Goal: Task Accomplishment & Management: Use online tool/utility

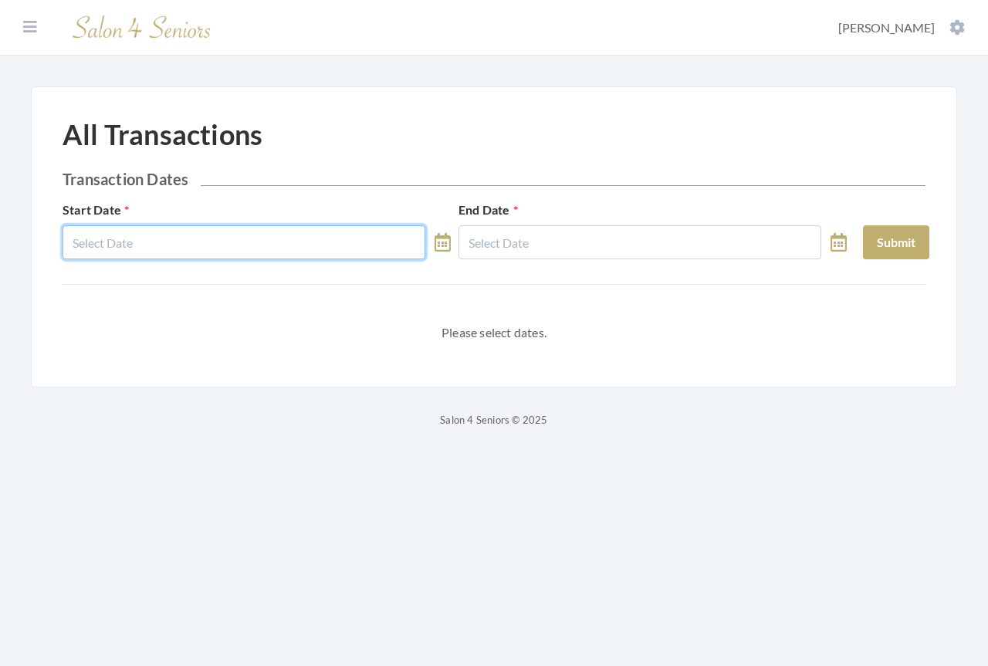
click at [348, 240] on input "text" at bounding box center [244, 242] width 363 height 34
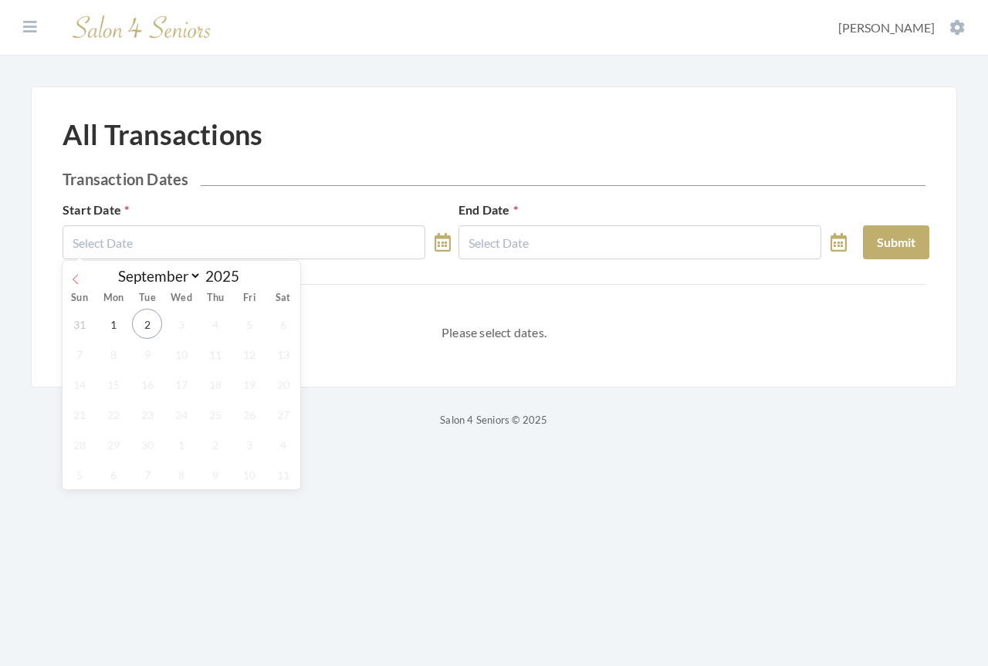
click at [76, 276] on icon at bounding box center [75, 279] width 5 height 10
select select "7"
click at [247, 321] on span "1" at bounding box center [249, 324] width 30 height 30
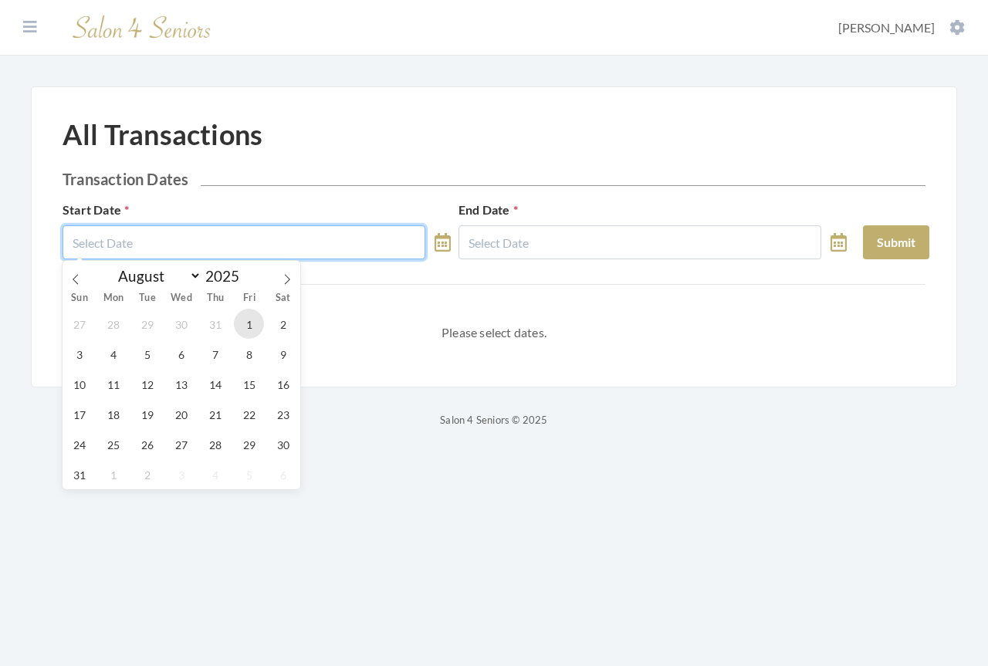
type input "[DATE]"
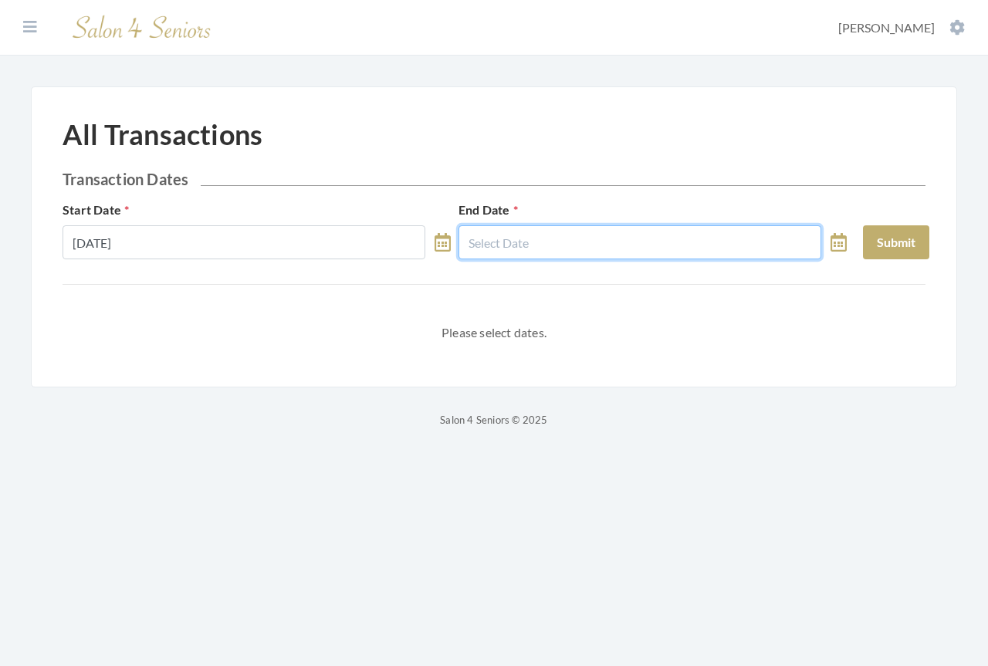
click at [492, 239] on input "text" at bounding box center [640, 242] width 363 height 34
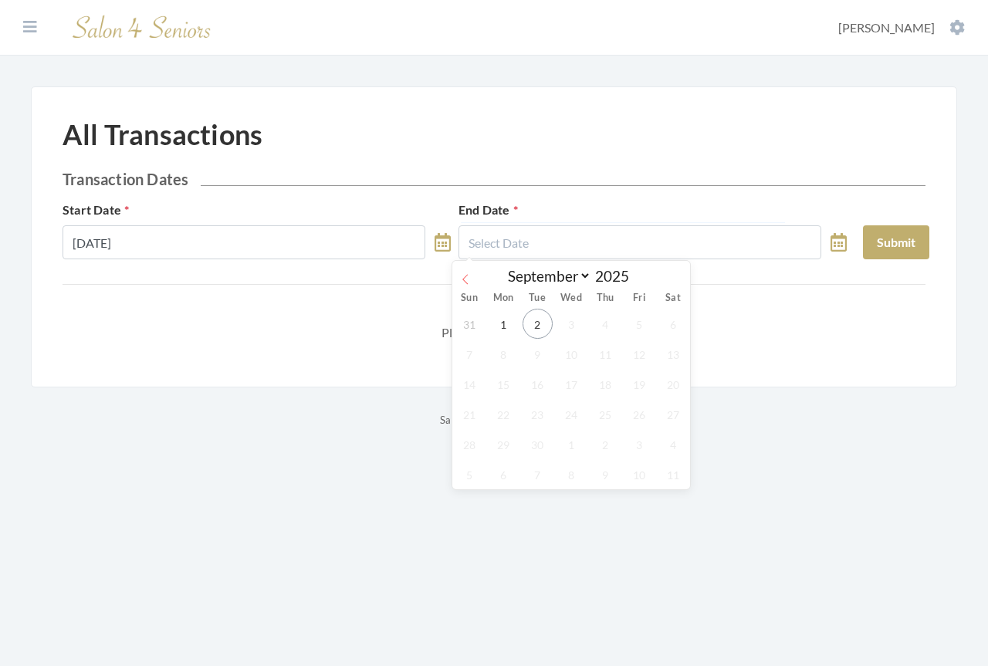
click at [465, 276] on icon at bounding box center [465, 279] width 11 height 11
select select "7"
click at [469, 475] on span "31" at bounding box center [470, 474] width 30 height 30
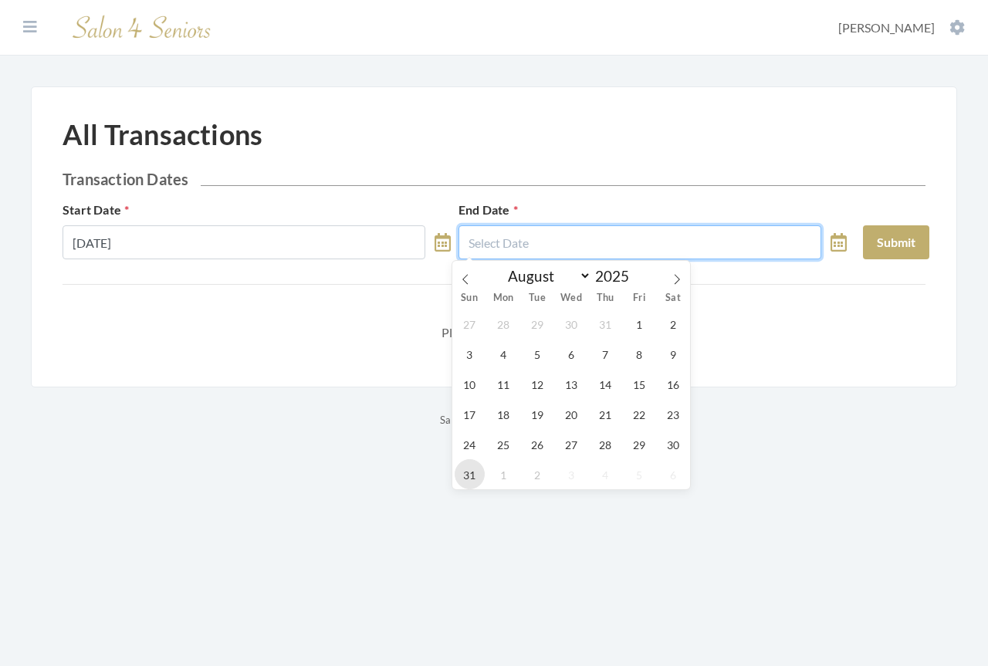
type input "[DATE]"
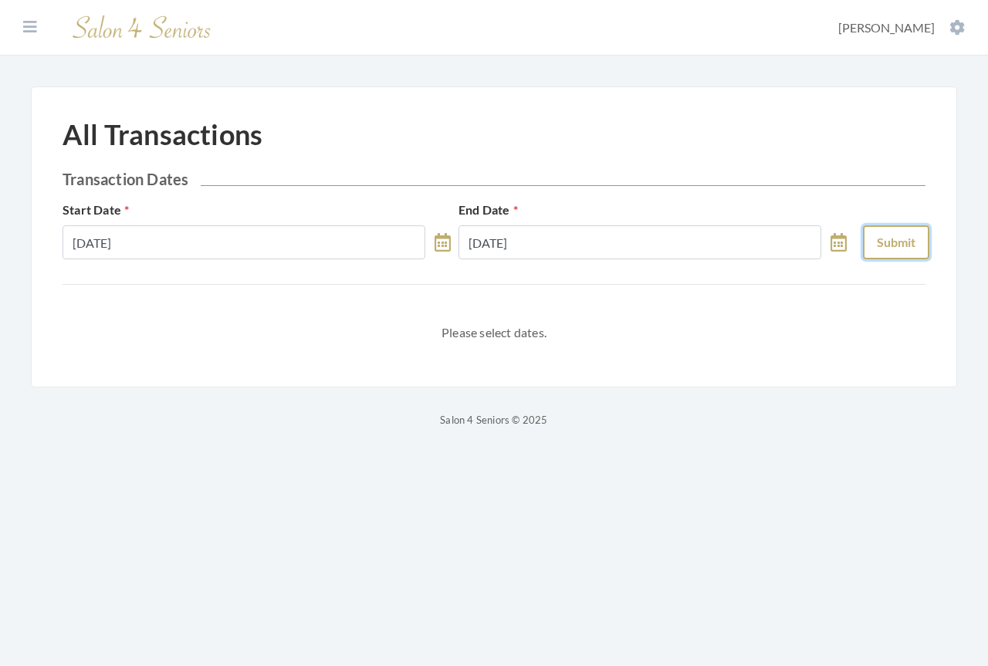
click at [904, 251] on button "Submit" at bounding box center [896, 242] width 66 height 34
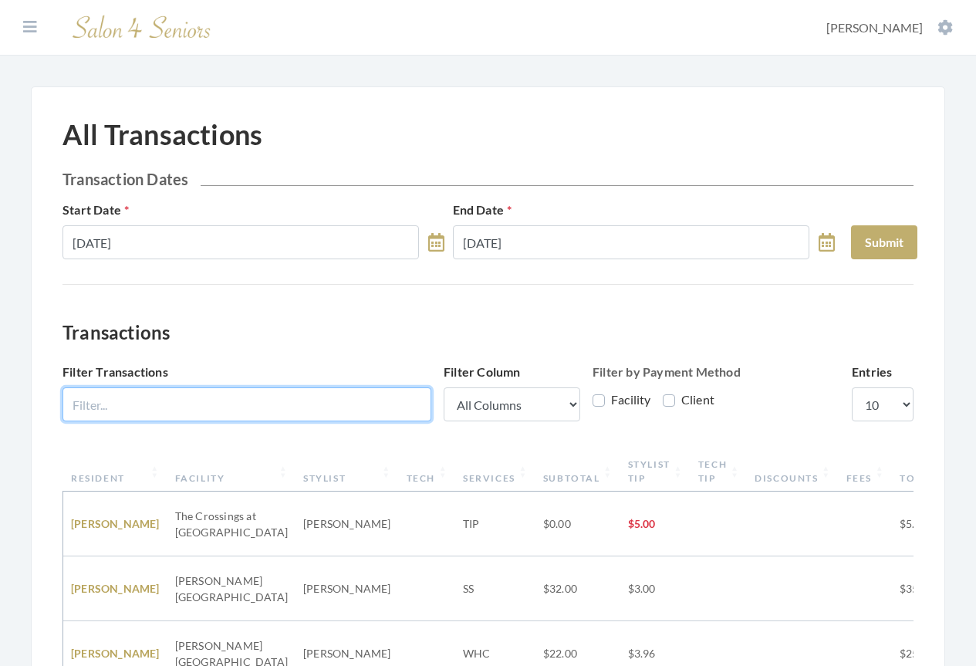
click at [251, 410] on input "Filter Transactions" at bounding box center [247, 404] width 369 height 34
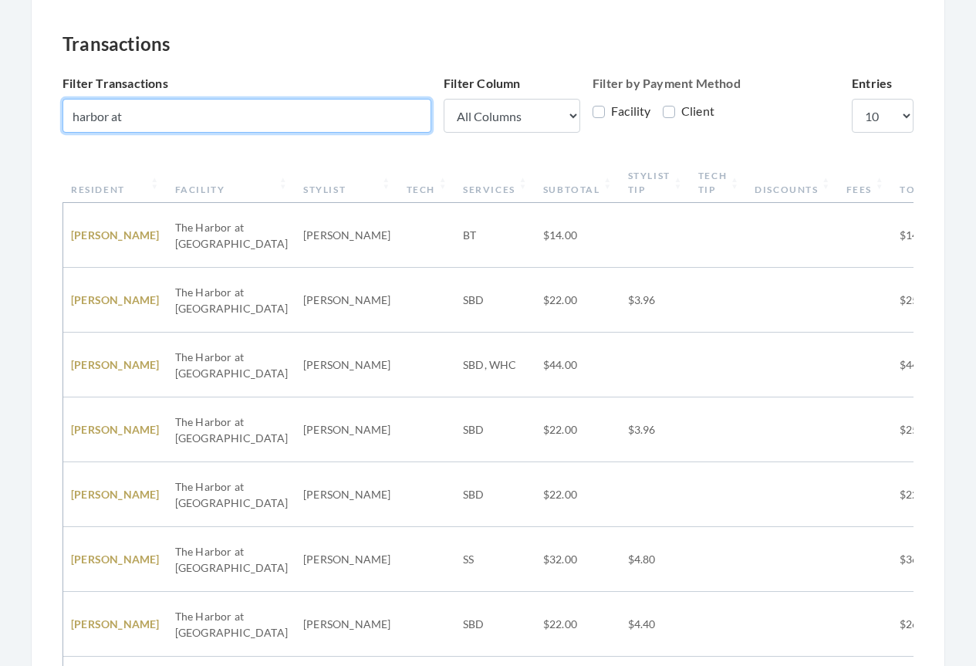
scroll to position [595, 0]
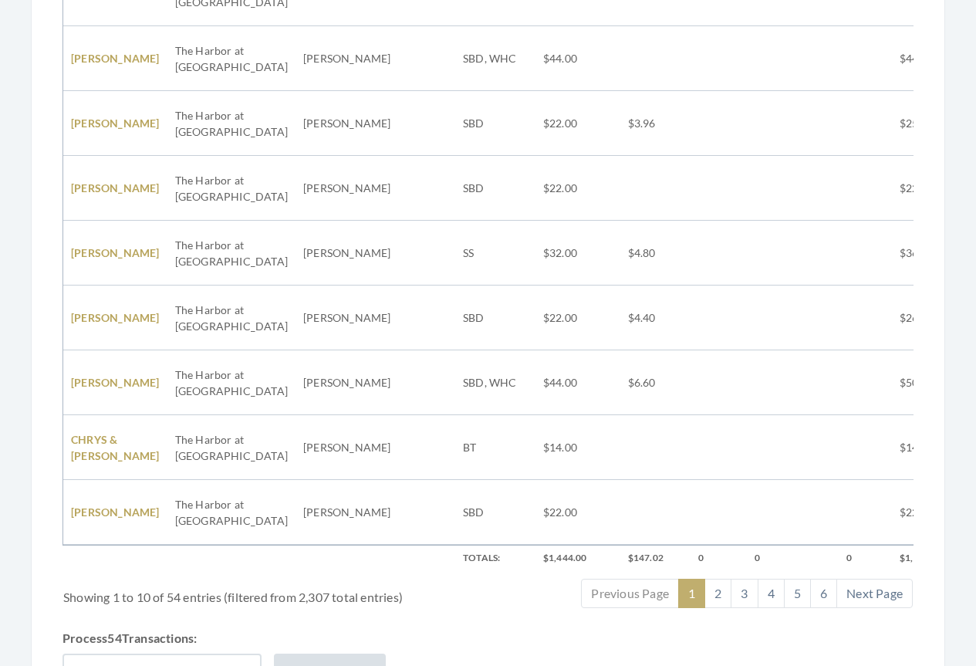
type input "harbor at"
click at [178, 654] on button "Generate QuickBooks Invoices" at bounding box center [162, 671] width 199 height 34
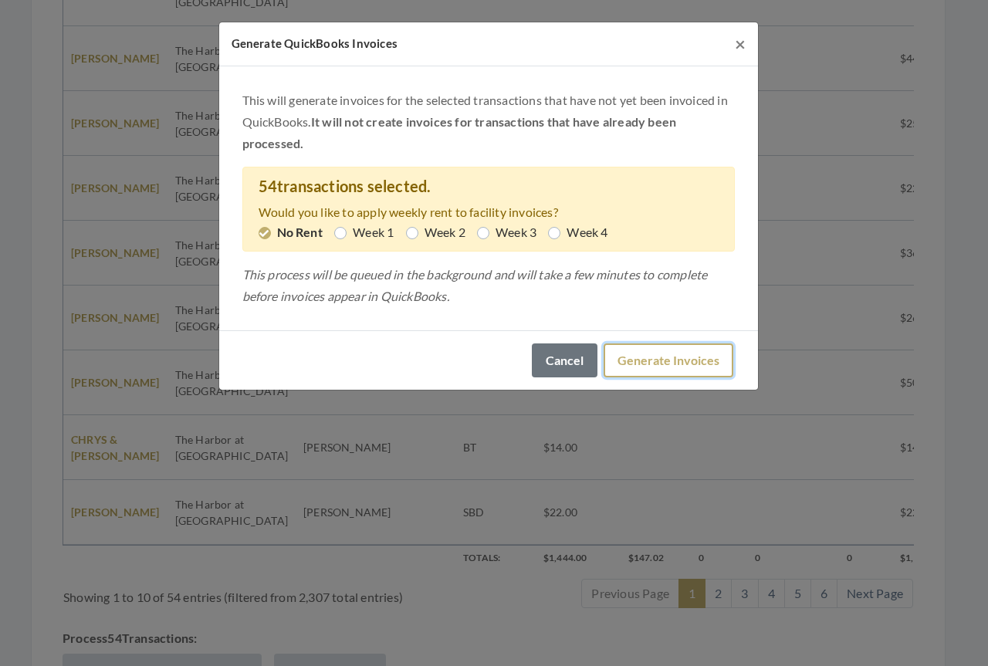
click at [657, 361] on button "Generate Invoices" at bounding box center [669, 360] width 130 height 34
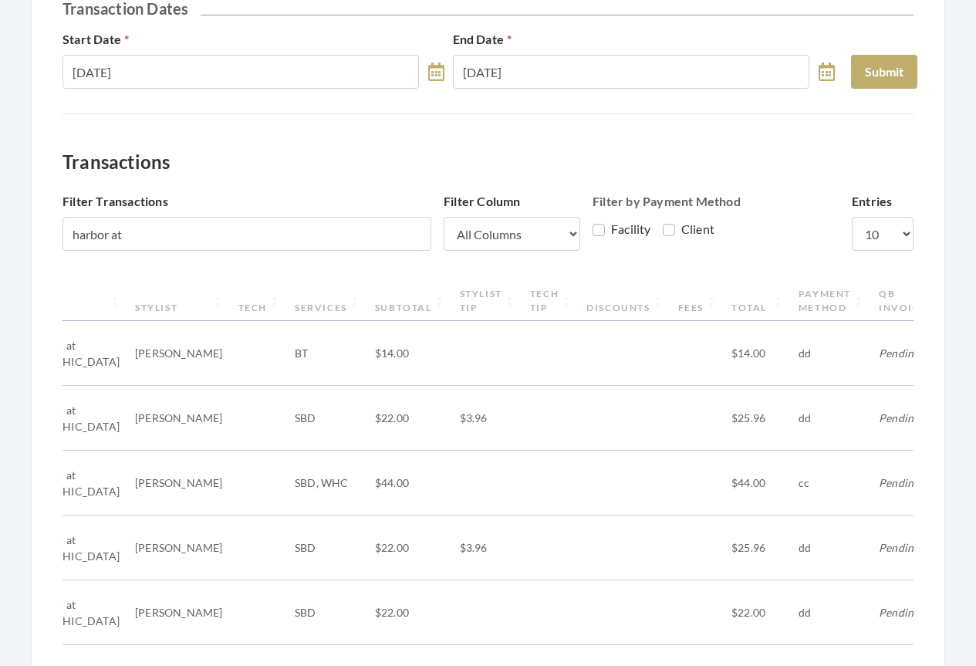
scroll to position [55, 0]
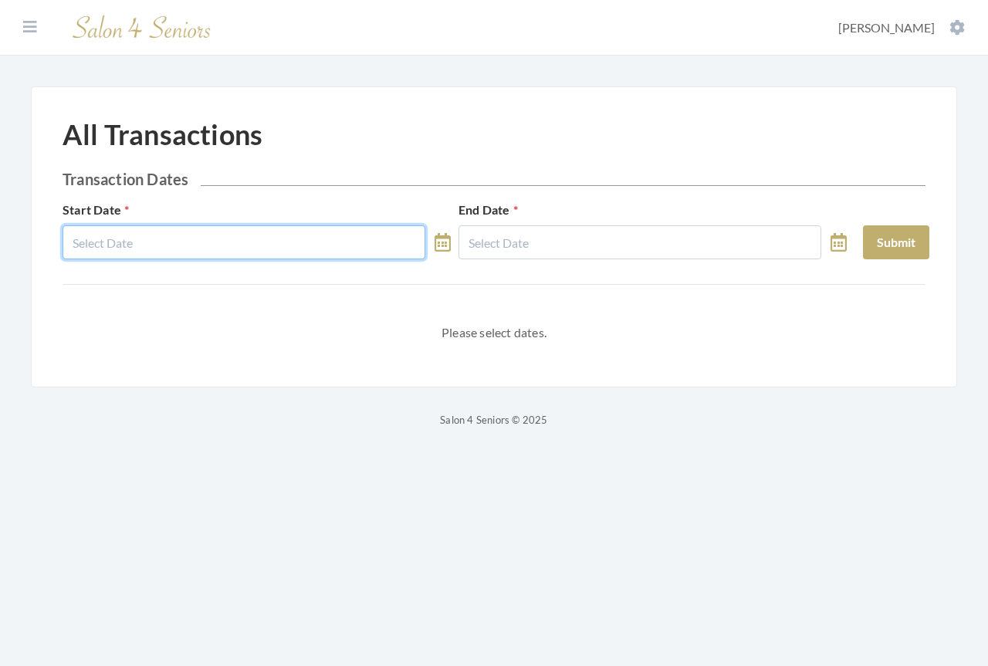
click at [332, 240] on input "text" at bounding box center [244, 242] width 363 height 34
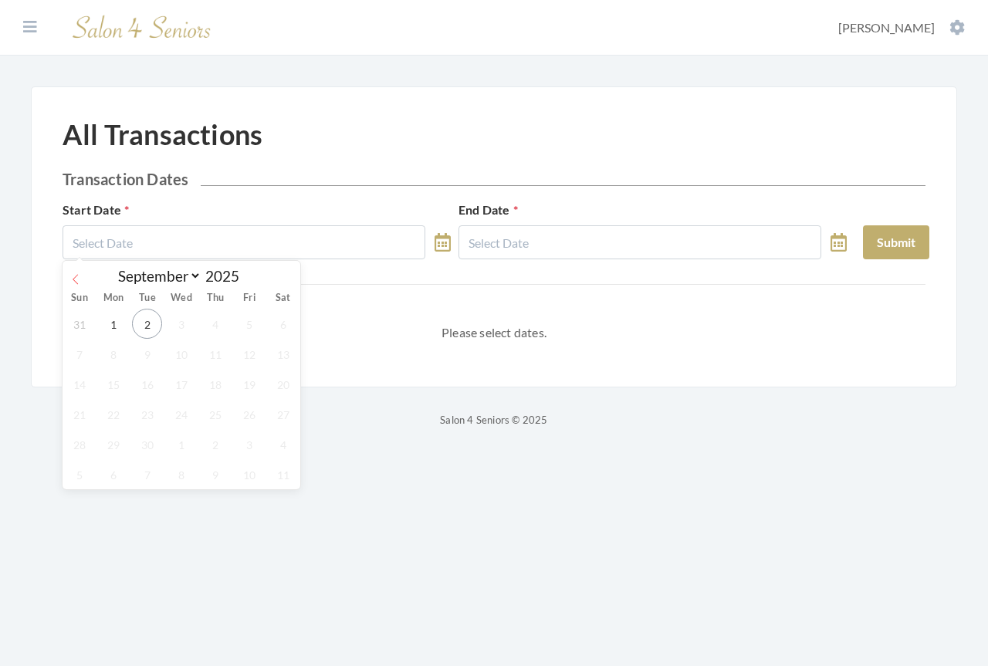
click at [77, 282] on icon at bounding box center [75, 279] width 11 height 11
select select "7"
click at [250, 324] on span "1" at bounding box center [249, 324] width 30 height 30
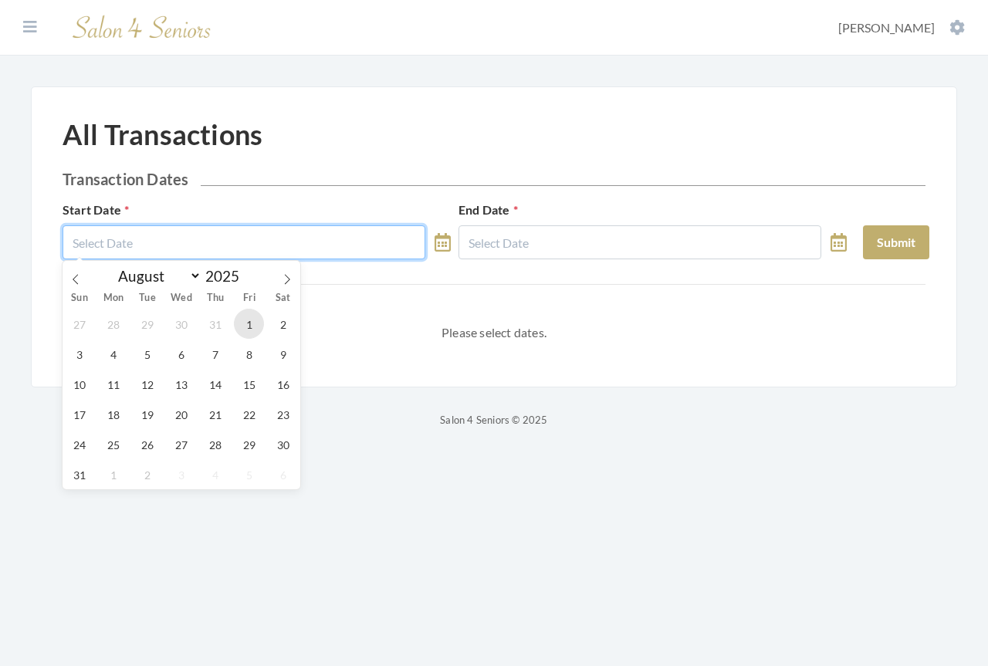
type input "[DATE]"
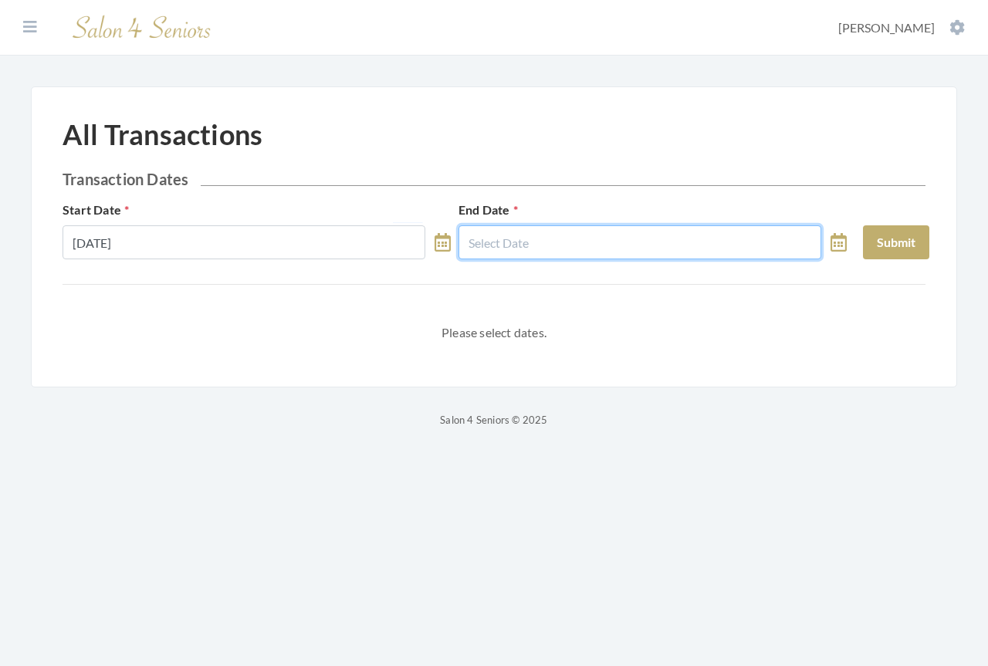
click at [534, 243] on input "text" at bounding box center [640, 242] width 363 height 34
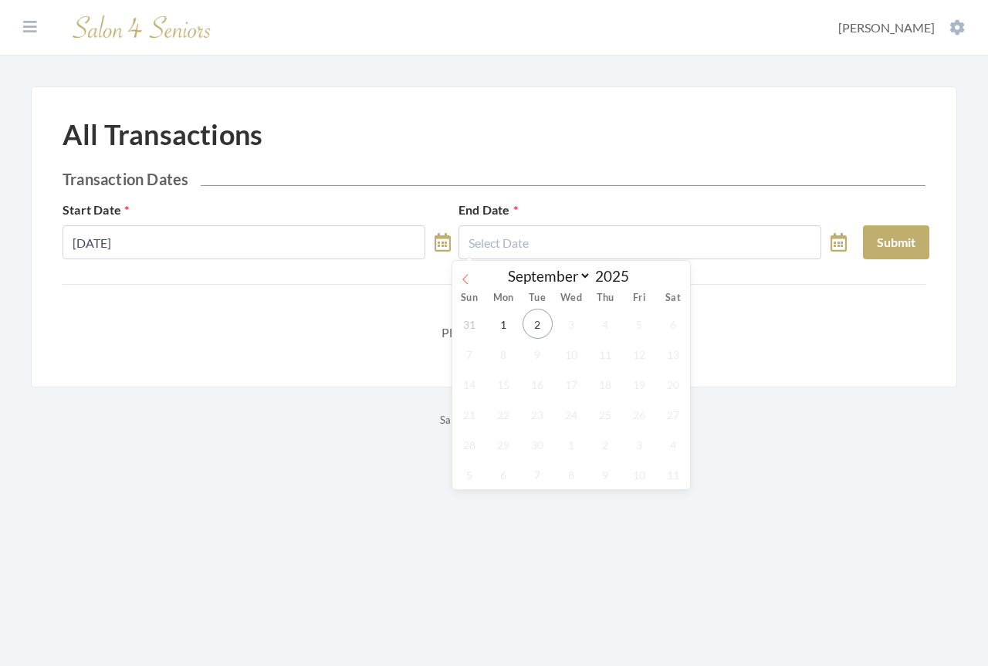
click at [466, 276] on icon at bounding box center [464, 279] width 5 height 10
select select "7"
click at [466, 477] on span "31" at bounding box center [470, 474] width 30 height 30
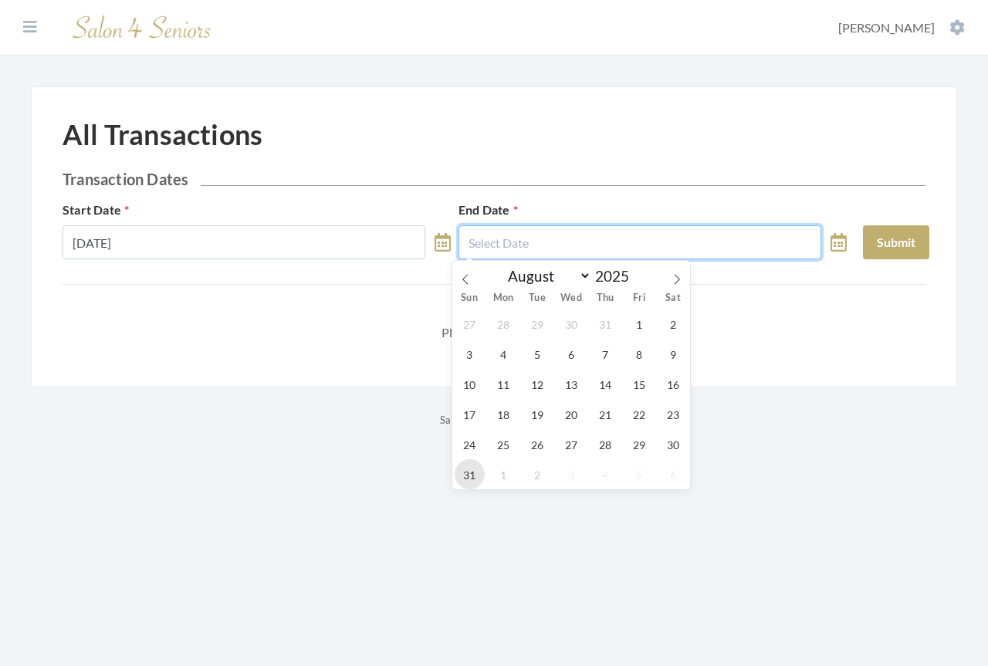
type input "[DATE]"
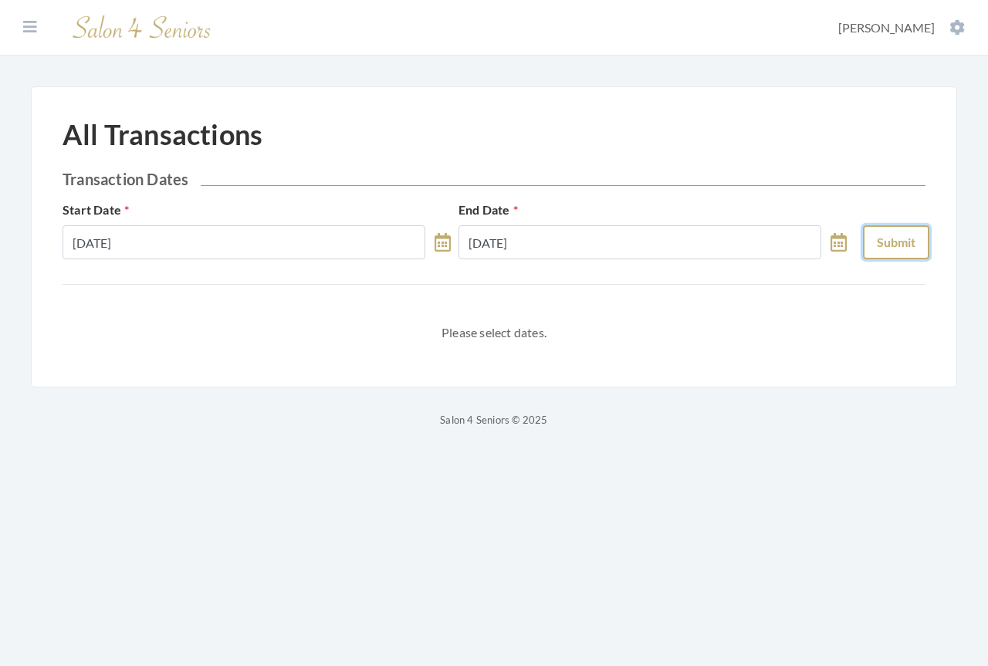
click at [892, 250] on button "Submit" at bounding box center [896, 242] width 66 height 34
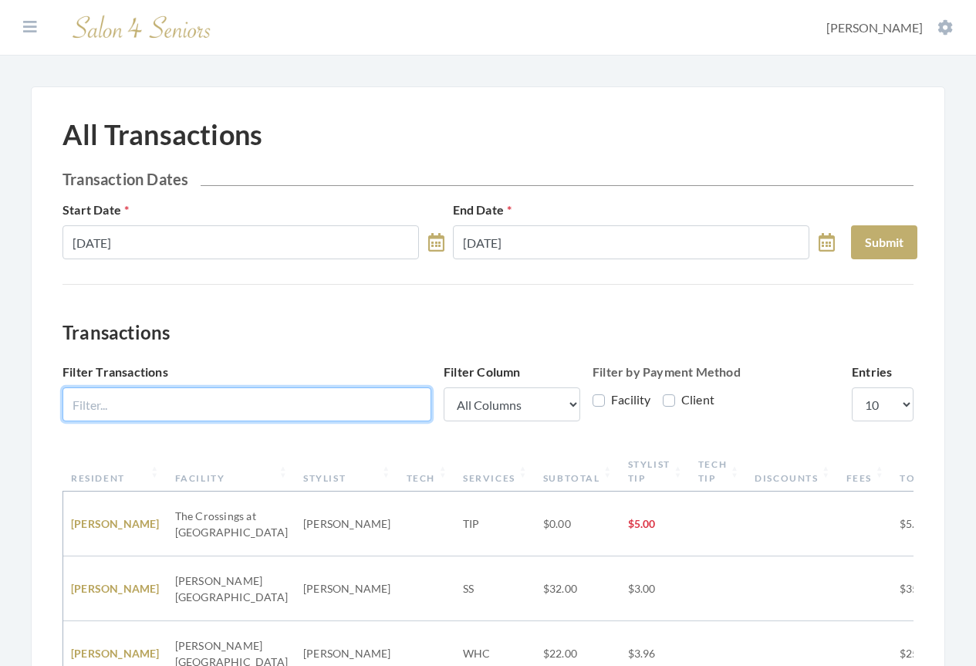
click at [234, 399] on input "Filter Transactions" at bounding box center [247, 404] width 369 height 34
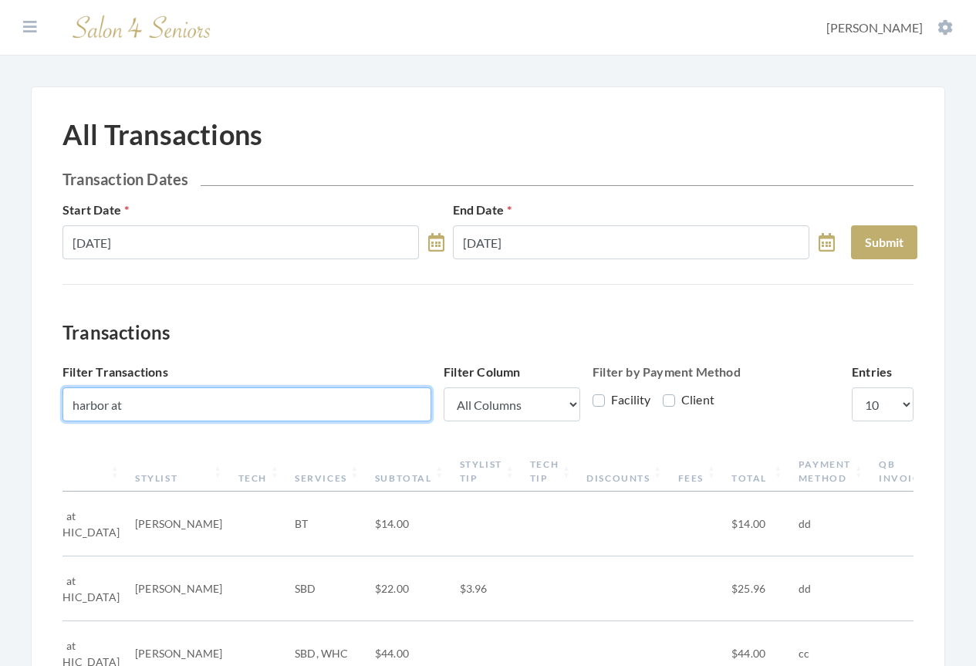
type input "harbor at"
